Goal: Book appointment/travel/reservation

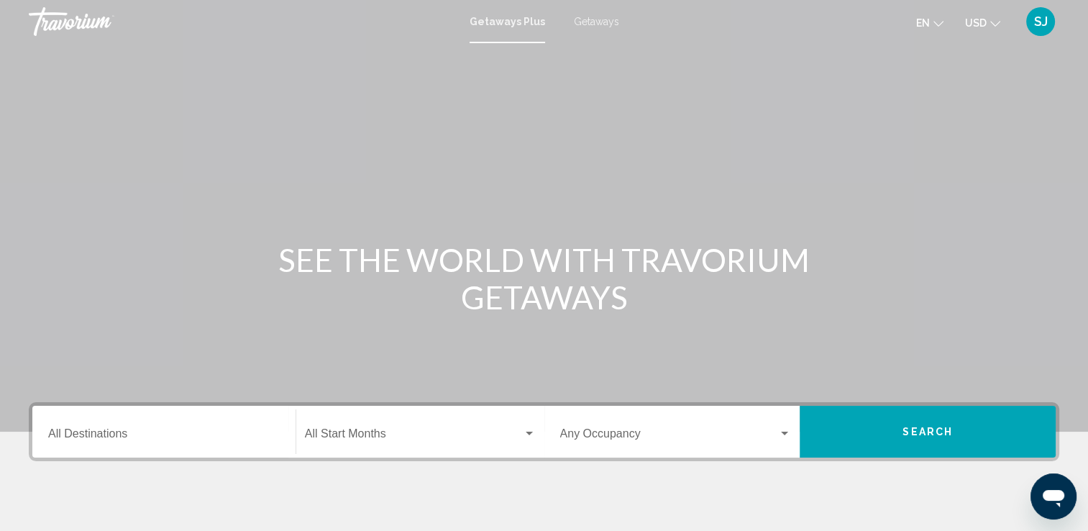
scroll to position [72, 0]
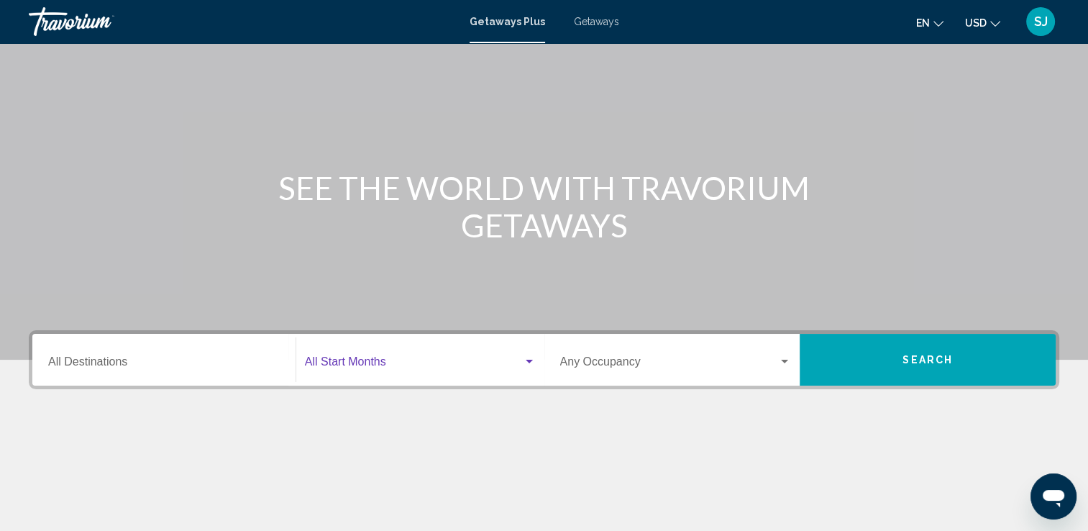
click at [386, 361] on span "Search widget" at bounding box center [414, 364] width 218 height 13
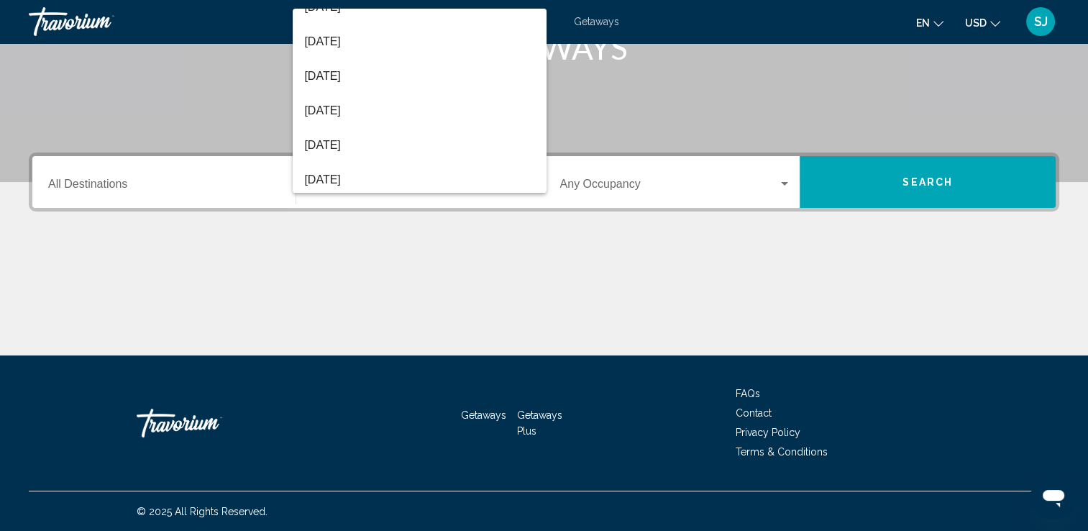
scroll to position [216, 0]
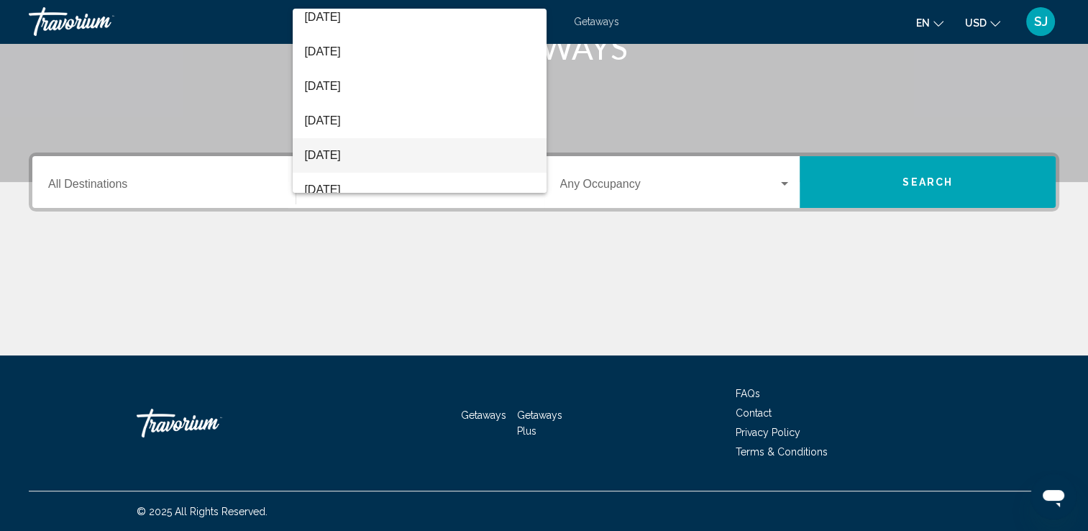
click at [344, 153] on span "[DATE]" at bounding box center [419, 155] width 231 height 35
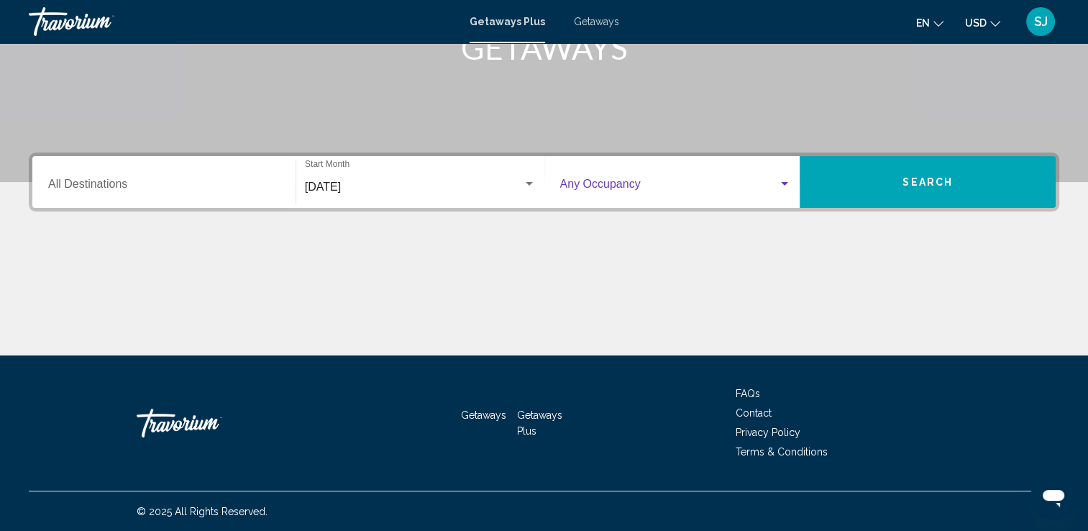
click at [779, 180] on div "Search widget" at bounding box center [784, 184] width 13 height 12
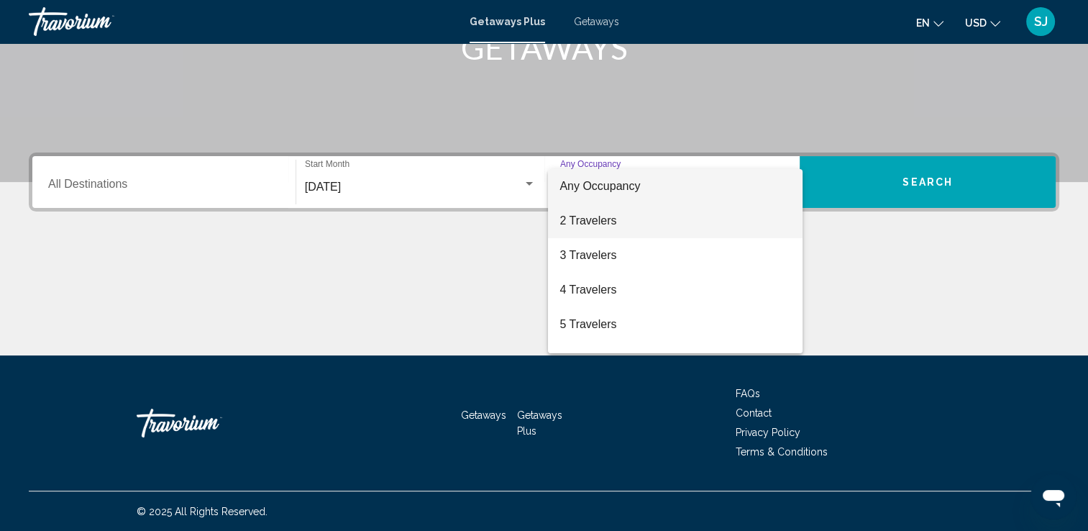
click at [633, 220] on span "2 Travelers" at bounding box center [674, 220] width 231 height 35
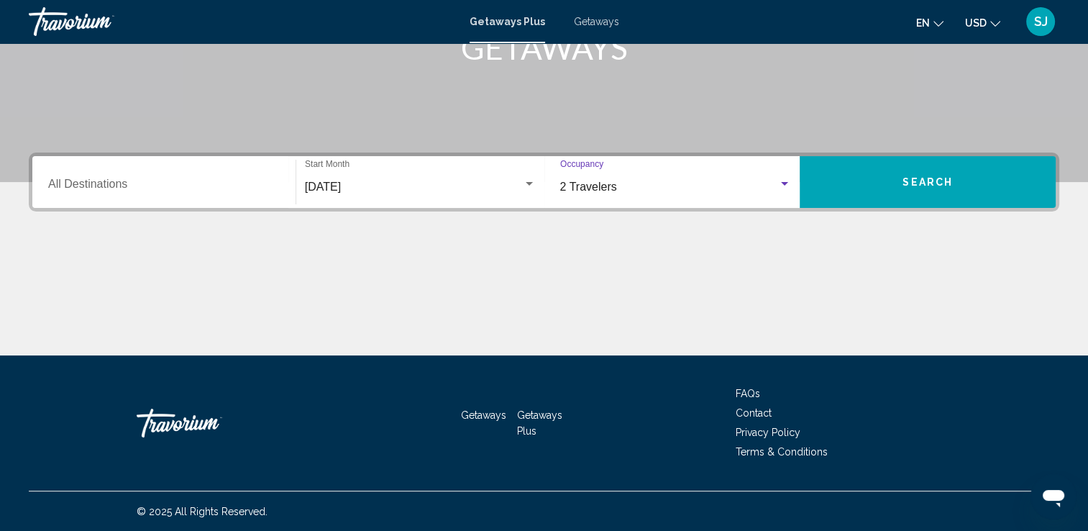
click at [91, 185] on input "Destination All Destinations" at bounding box center [163, 186] width 231 height 13
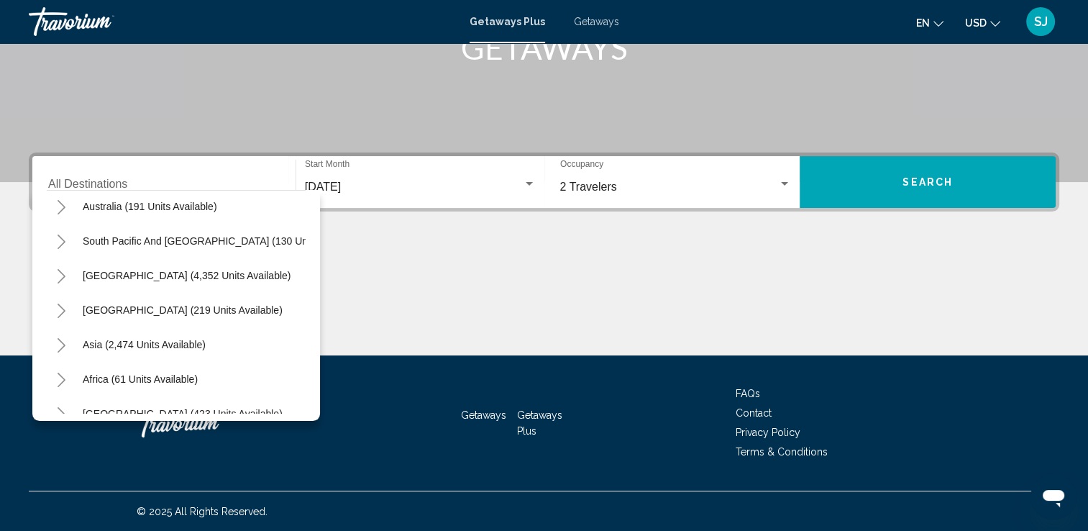
click at [437, 266] on div "Main content" at bounding box center [544, 301] width 1030 height 108
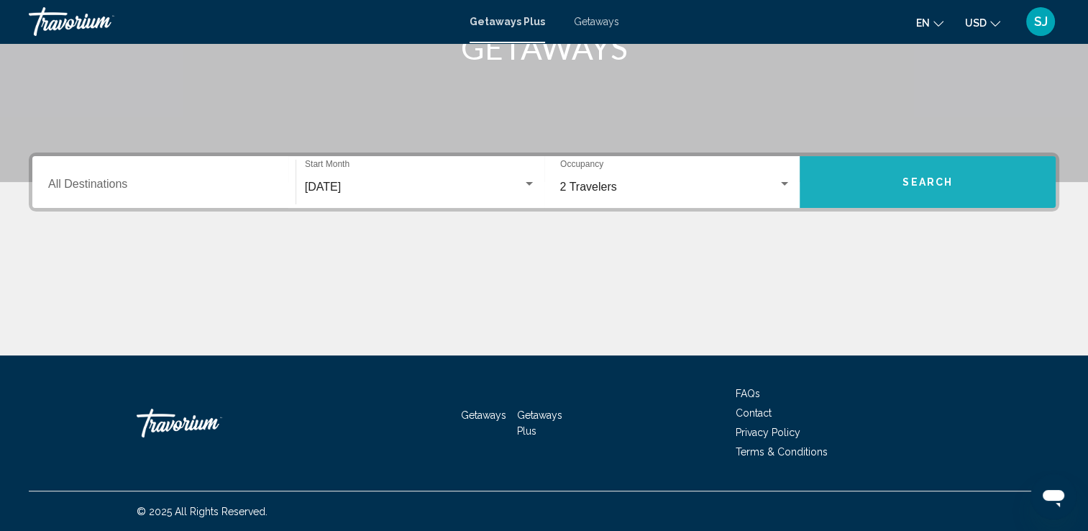
click at [932, 171] on button "Search" at bounding box center [927, 182] width 256 height 52
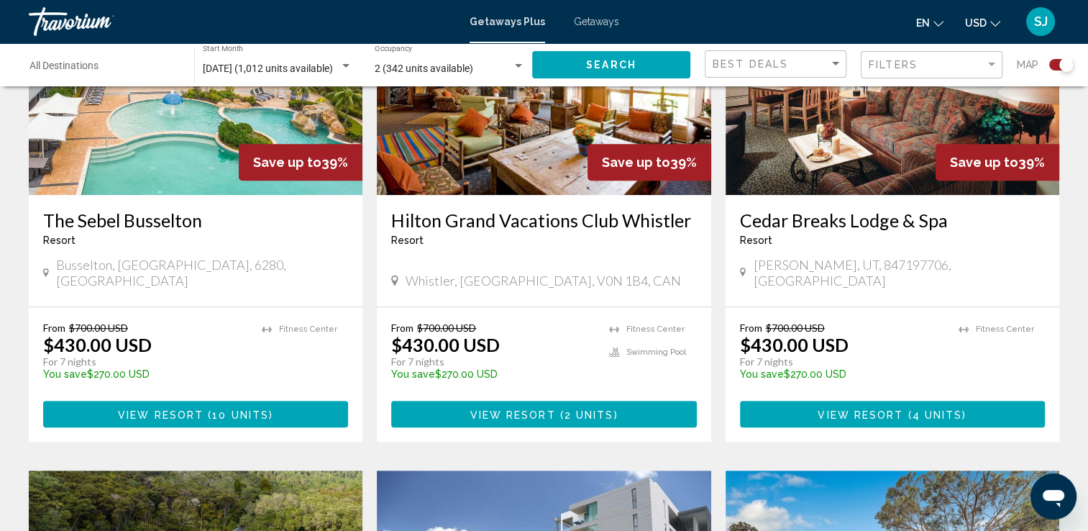
scroll to position [575, 0]
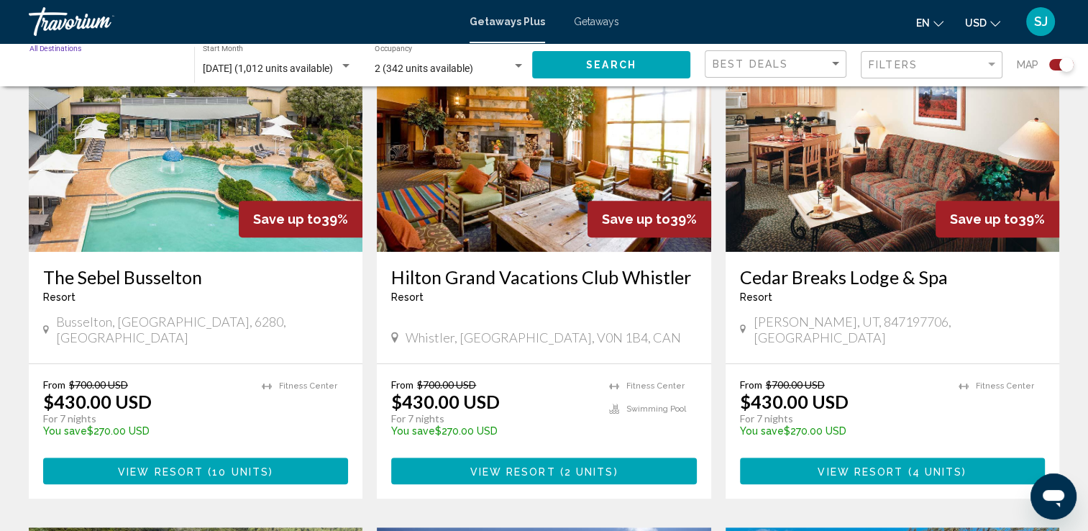
click at [120, 65] on input "Destination All Destinations" at bounding box center [104, 69] width 150 height 12
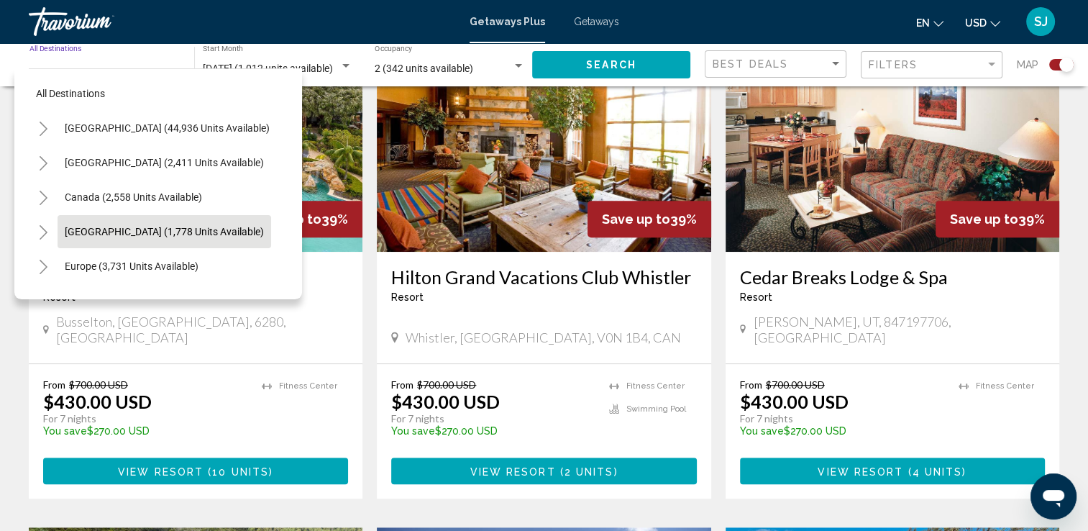
click at [102, 232] on span "[GEOGRAPHIC_DATA] (1,778 units available)" at bounding box center [164, 232] width 199 height 12
type input "**********"
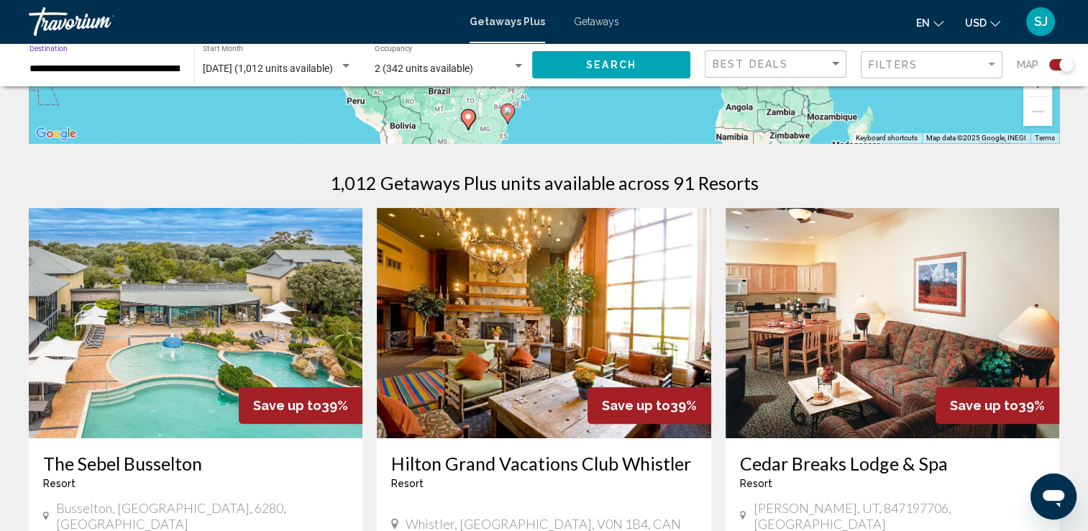
scroll to position [359, 0]
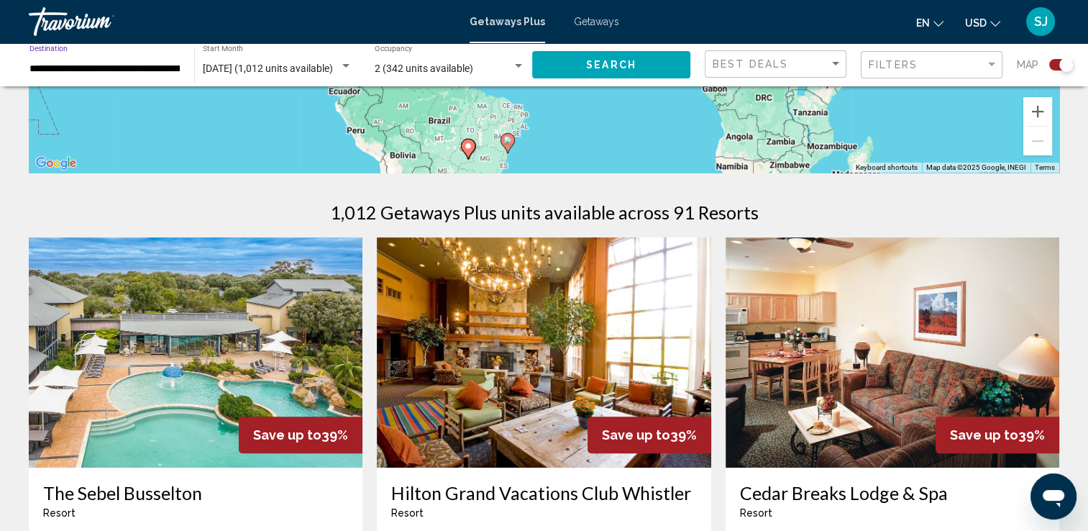
click at [635, 73] on button "Search" at bounding box center [611, 64] width 158 height 27
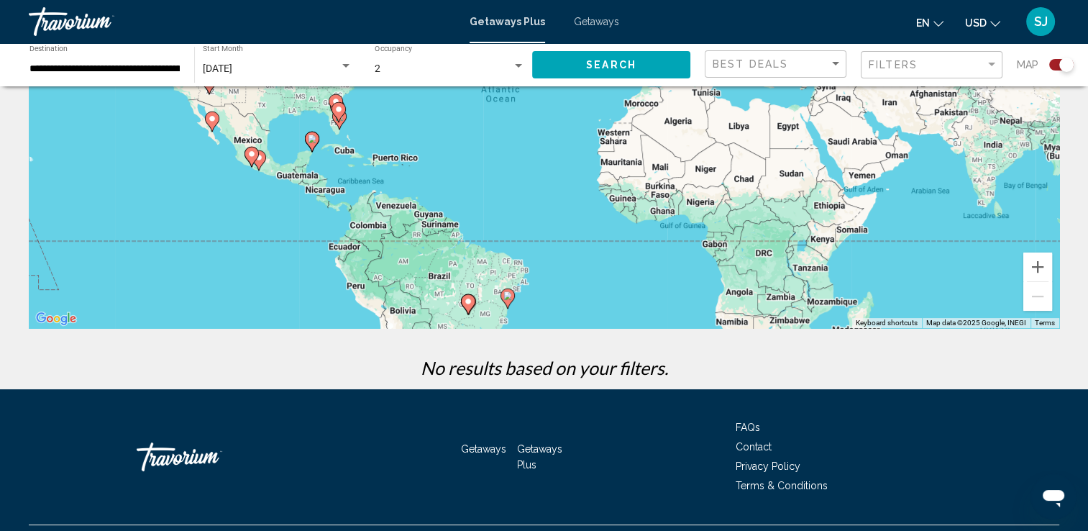
scroll to position [216, 0]
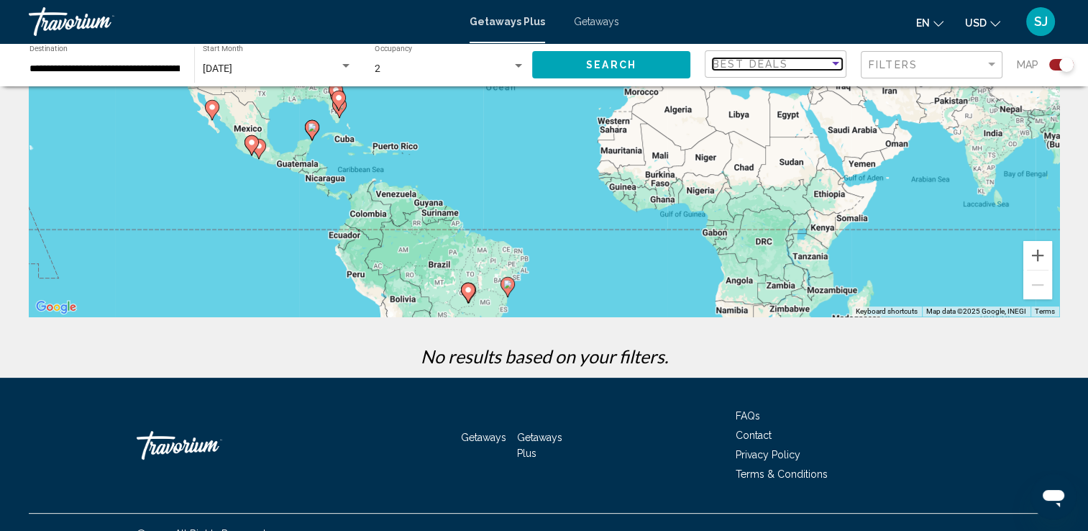
click at [837, 68] on div "Sort by" at bounding box center [835, 64] width 13 height 12
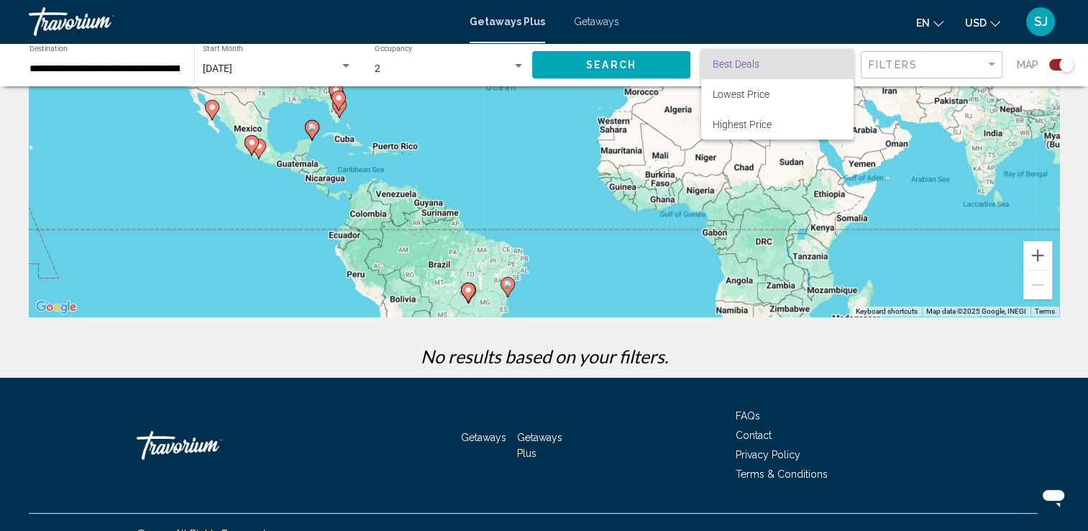
click at [986, 63] on div at bounding box center [544, 265] width 1088 height 531
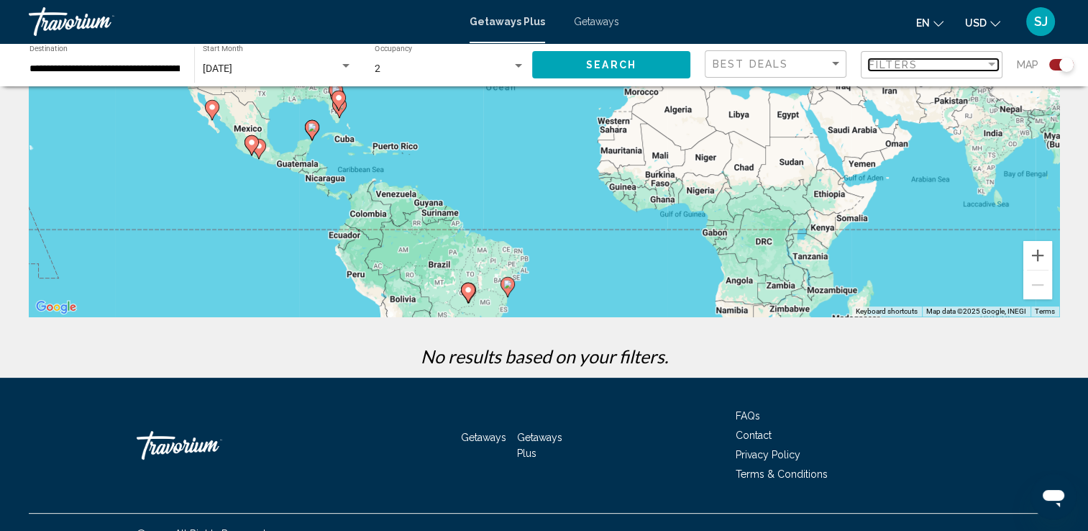
click at [986, 62] on div "Filter" at bounding box center [991, 65] width 13 height 12
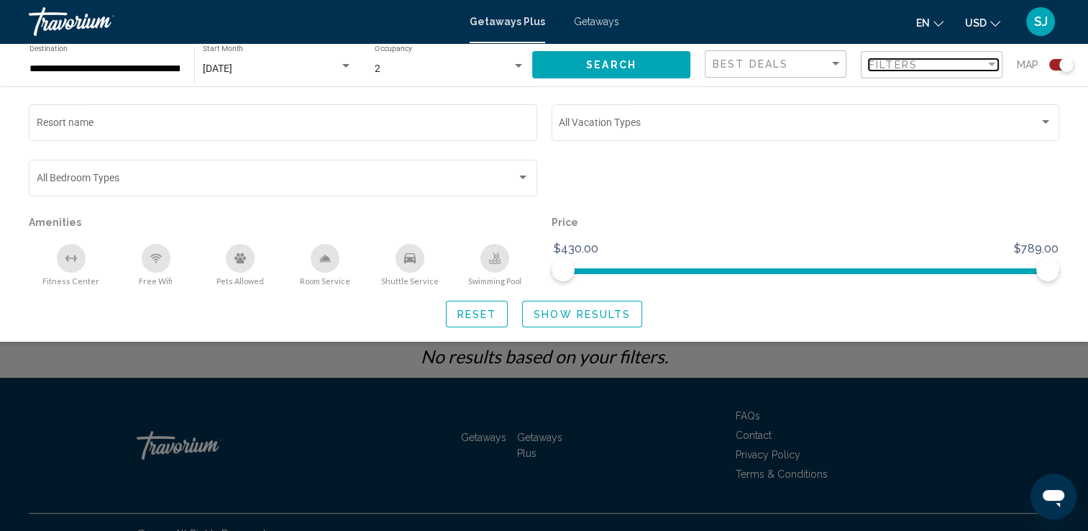
click at [990, 63] on div "Filter" at bounding box center [991, 65] width 7 height 4
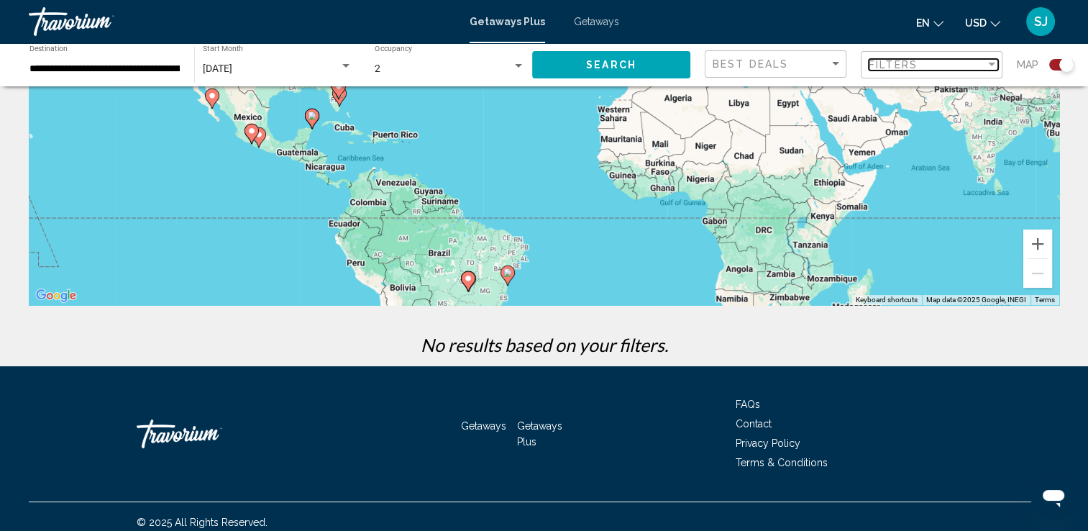
scroll to position [238, 0]
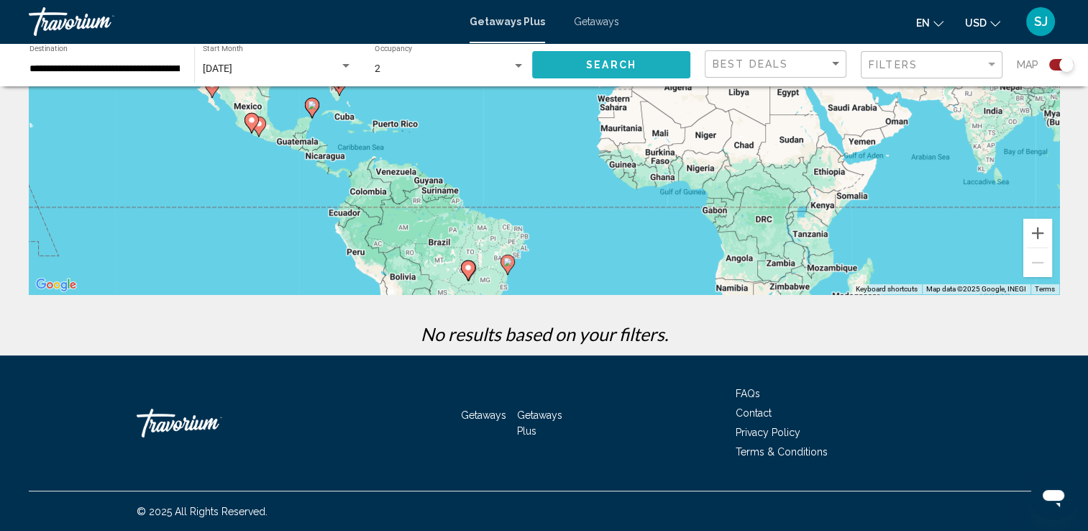
click at [563, 64] on button "Search" at bounding box center [611, 64] width 158 height 27
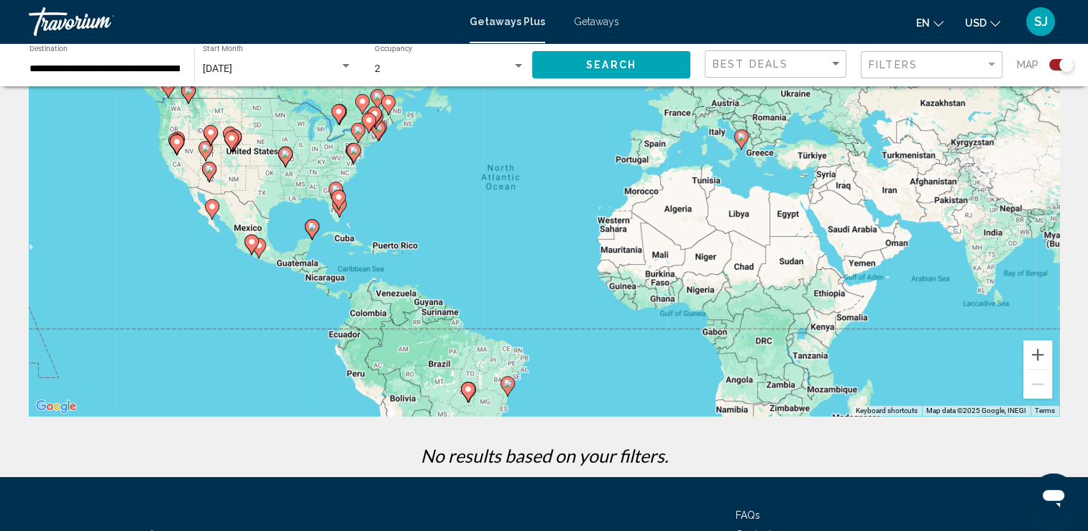
scroll to position [94, 0]
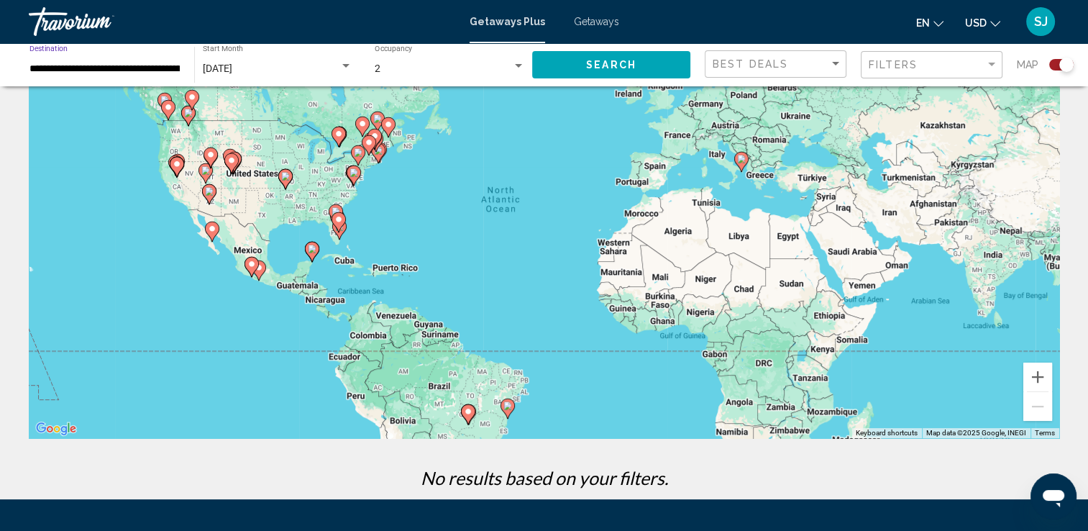
click at [132, 69] on input "**********" at bounding box center [104, 69] width 150 height 12
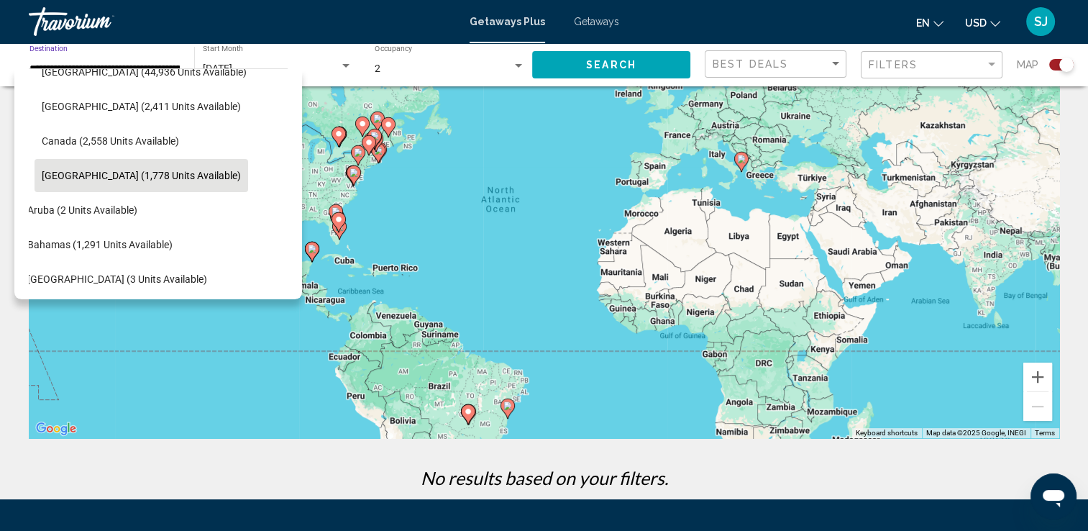
scroll to position [0, 23]
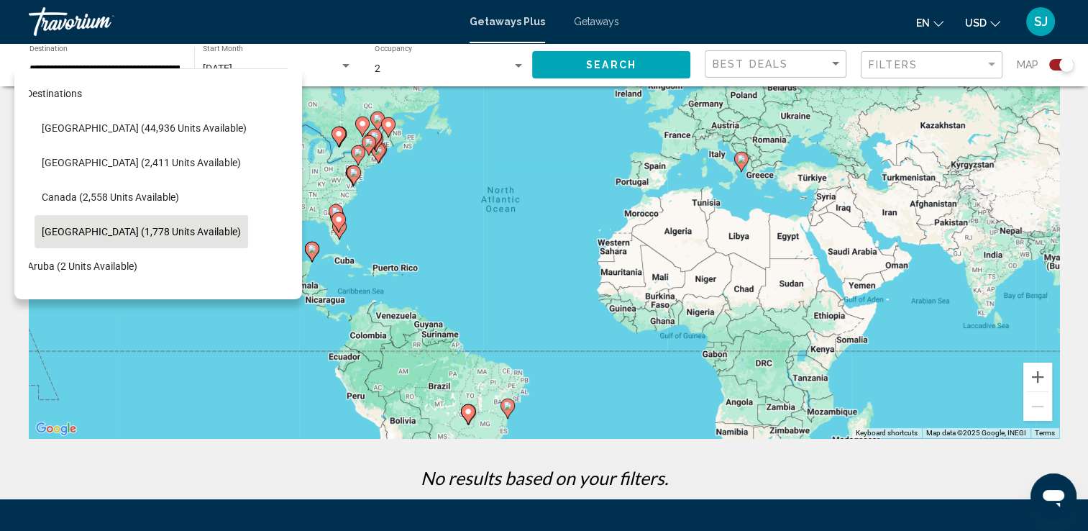
click at [464, 142] on div "To activate drag with keyboard, press Alt + Enter. Once in keyboard drag state,…" at bounding box center [544, 221] width 1030 height 431
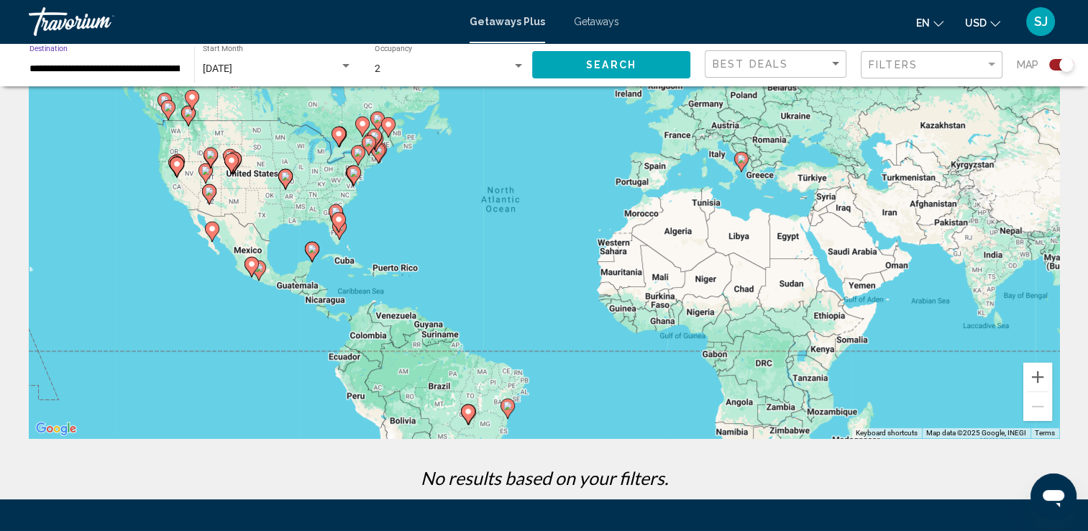
click at [165, 66] on input "**********" at bounding box center [104, 69] width 150 height 12
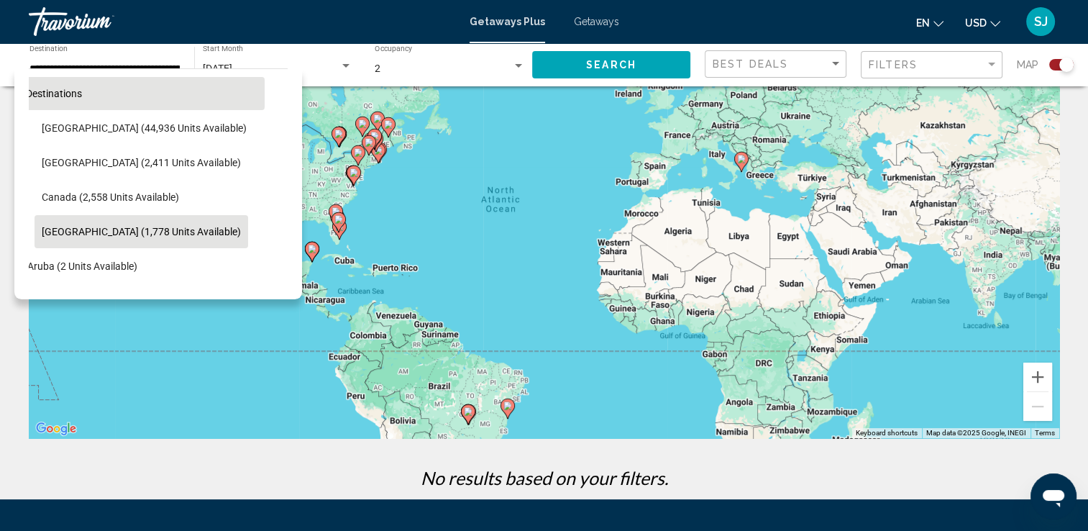
scroll to position [0, 0]
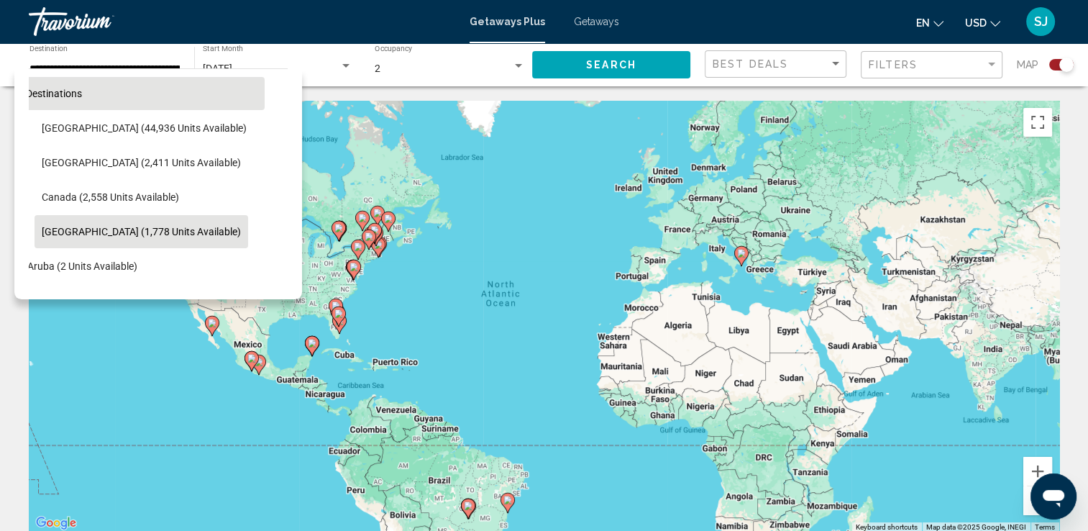
click at [83, 94] on button "All destinations" at bounding box center [135, 93] width 259 height 33
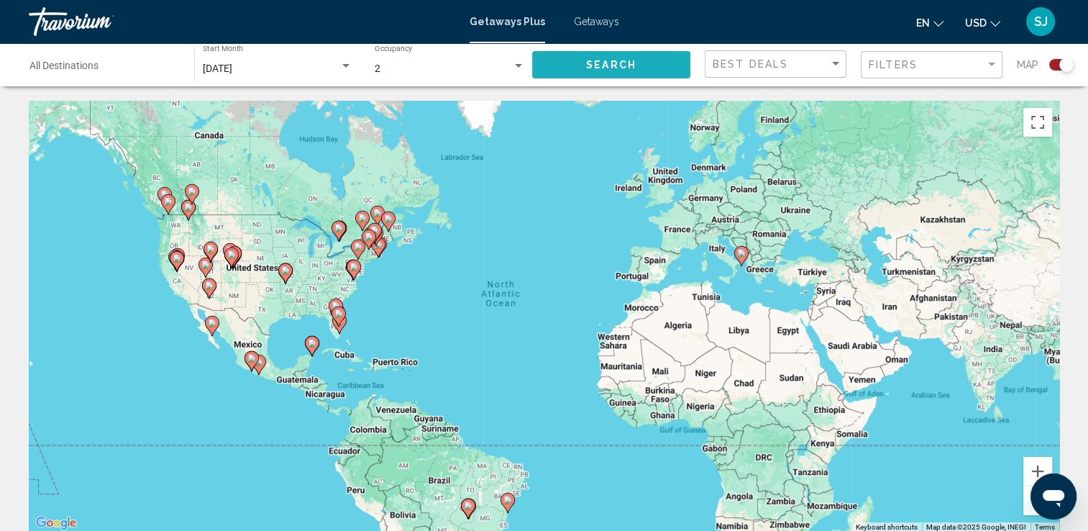
click at [610, 65] on span "Search" at bounding box center [611, 66] width 50 height 12
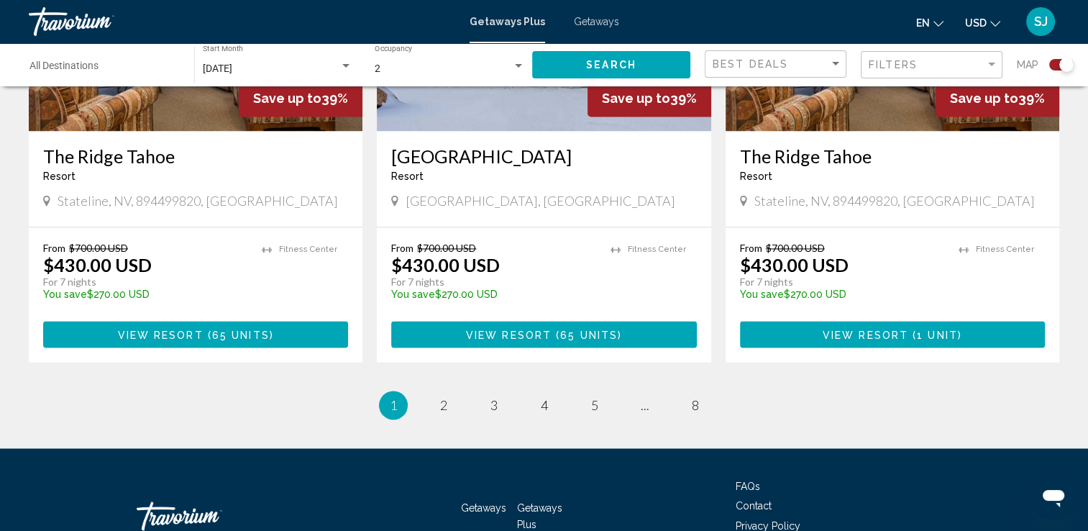
scroll to position [2228, 0]
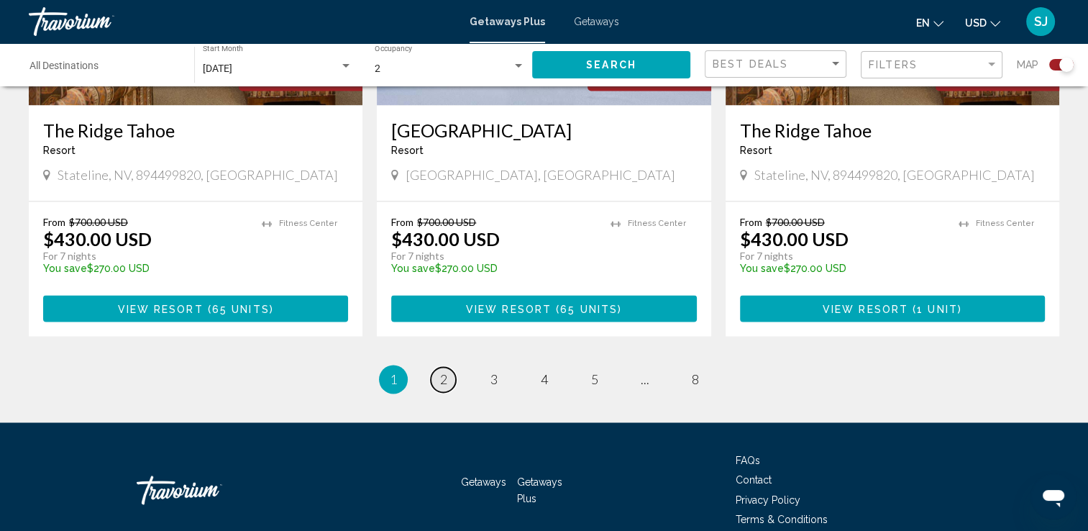
click at [442, 371] on span "2" at bounding box center [443, 379] width 7 height 16
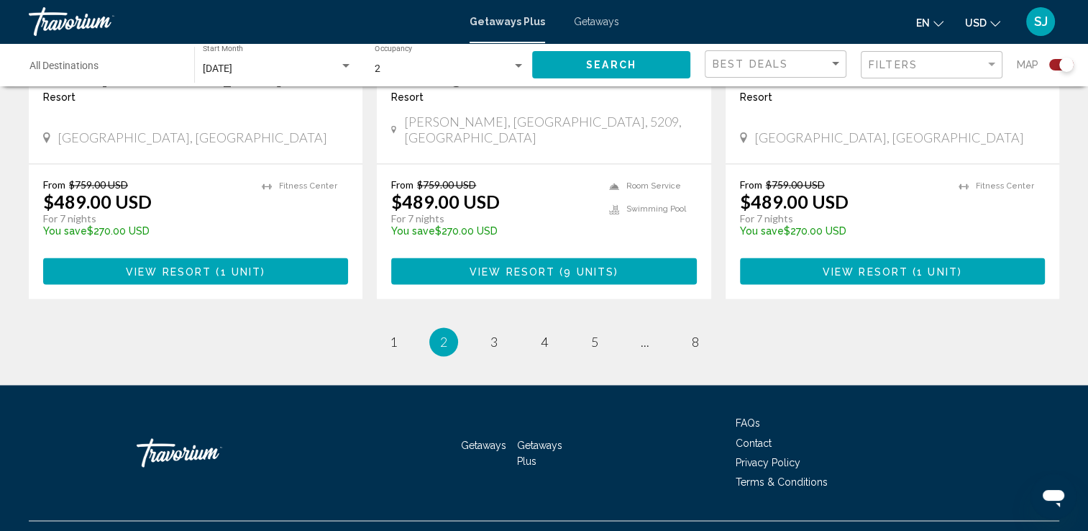
scroll to position [2299, 0]
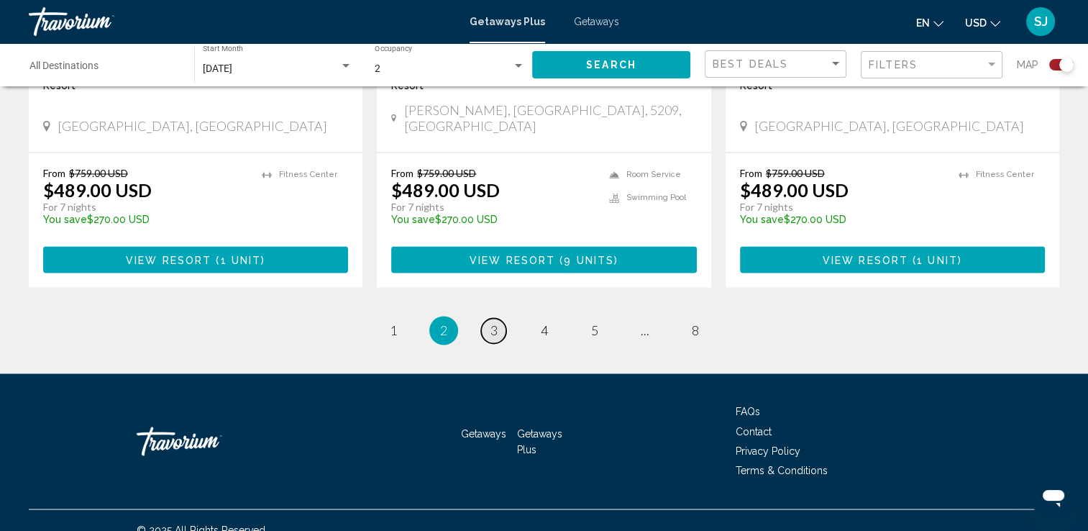
click at [494, 322] on span "3" at bounding box center [493, 330] width 7 height 16
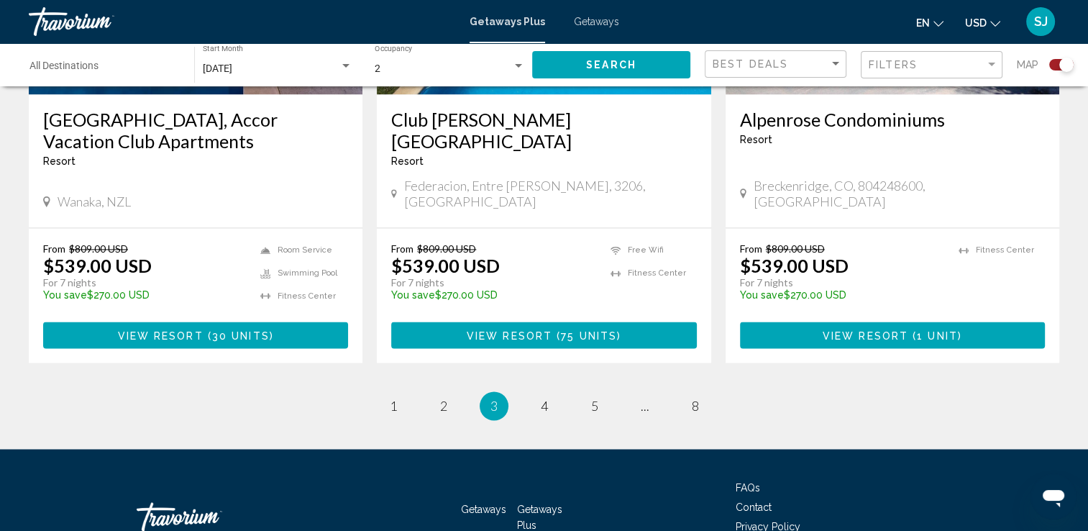
scroll to position [2290, 0]
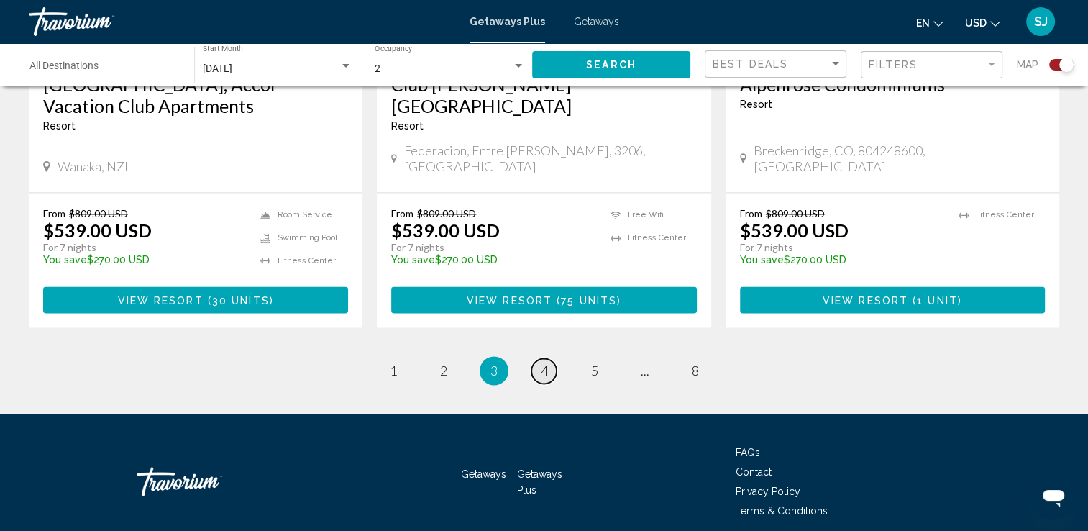
click at [546, 362] on span "4" at bounding box center [544, 370] width 7 height 16
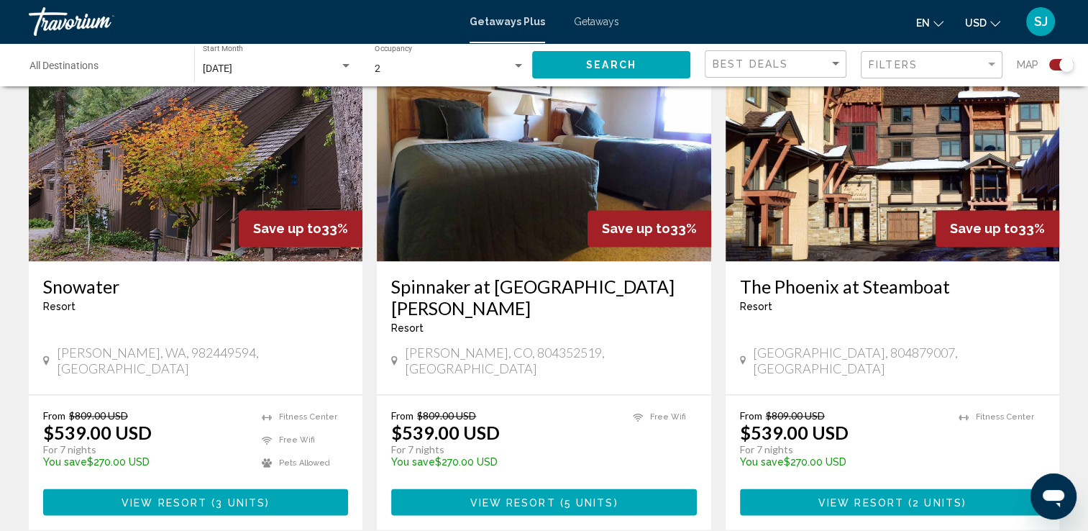
scroll to position [2146, 0]
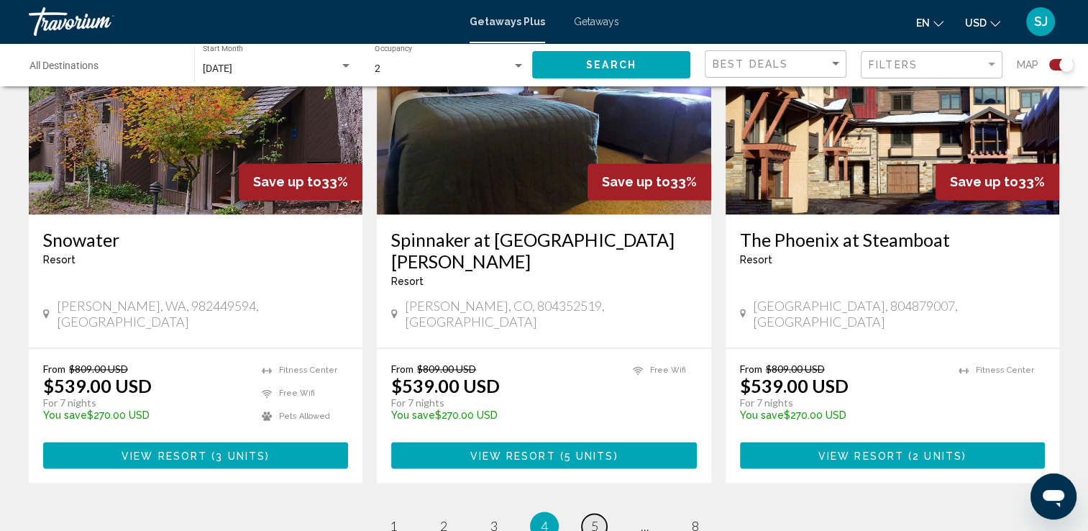
click at [593, 518] on span "5" at bounding box center [594, 526] width 7 height 16
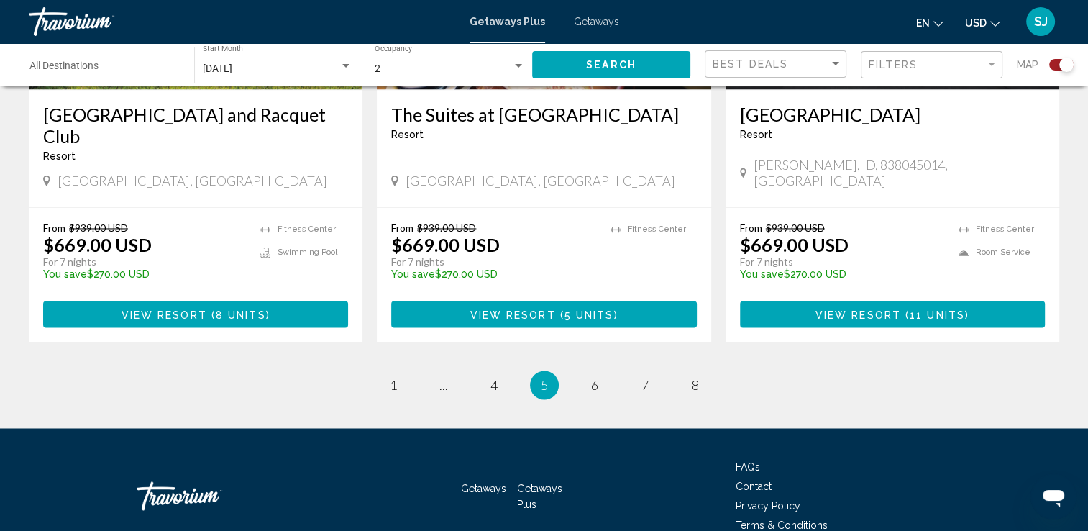
scroll to position [2299, 0]
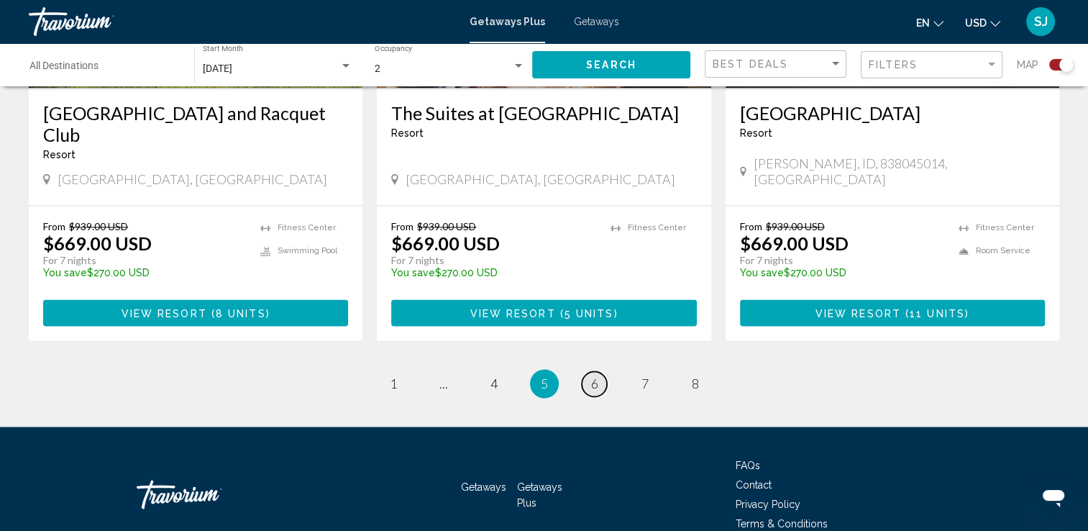
click at [592, 375] on span "6" at bounding box center [594, 383] width 7 height 16
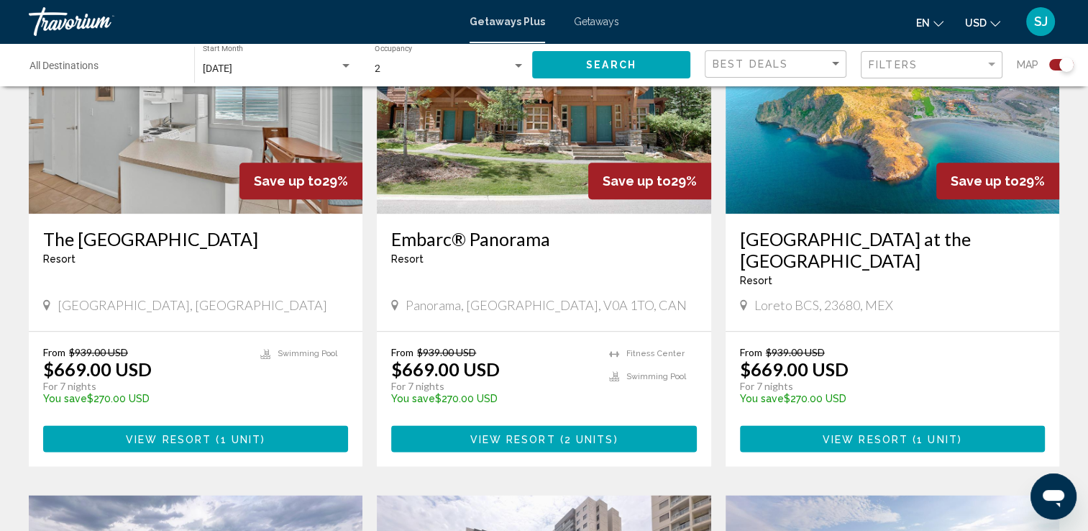
scroll to position [1653, 0]
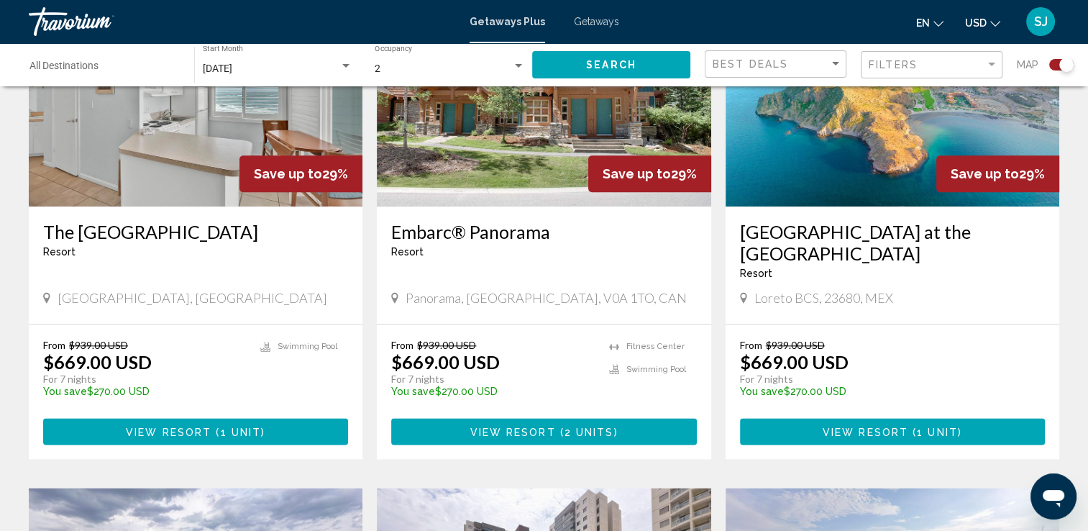
click at [220, 426] on span "1 unit" at bounding box center [240, 432] width 41 height 12
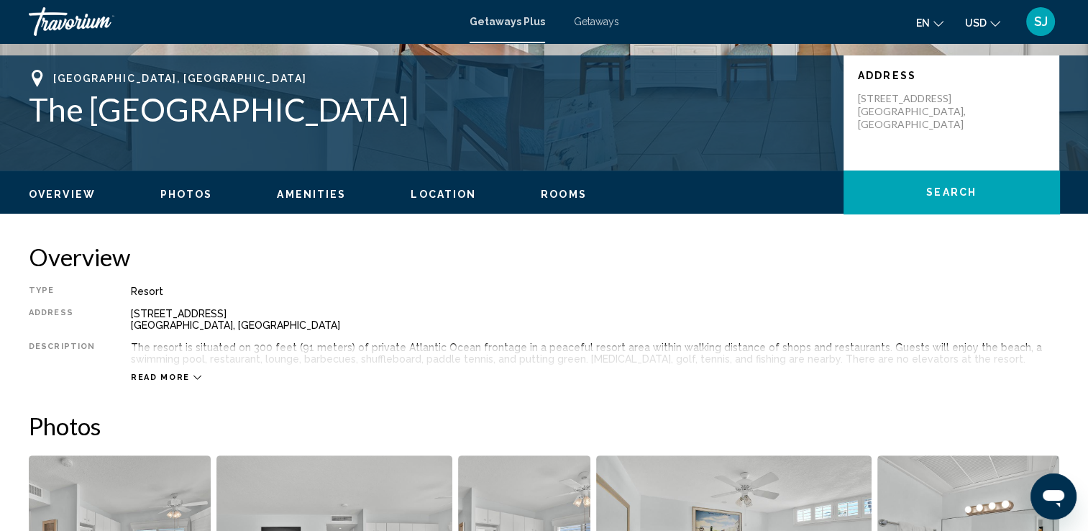
scroll to position [288, 0]
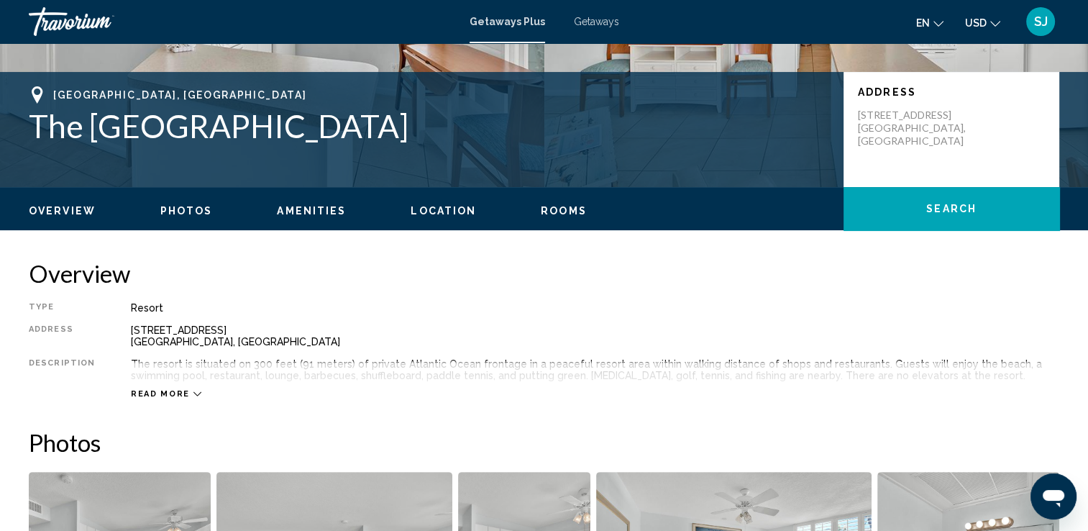
click at [554, 212] on span "Rooms" at bounding box center [564, 211] width 46 height 12
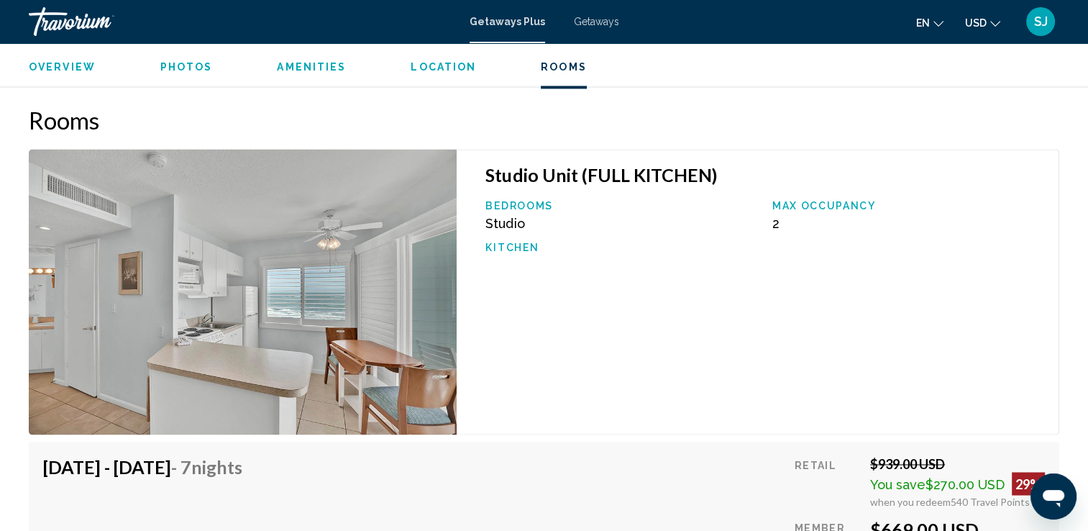
scroll to position [2243, 0]
